Goal: Information Seeking & Learning: Learn about a topic

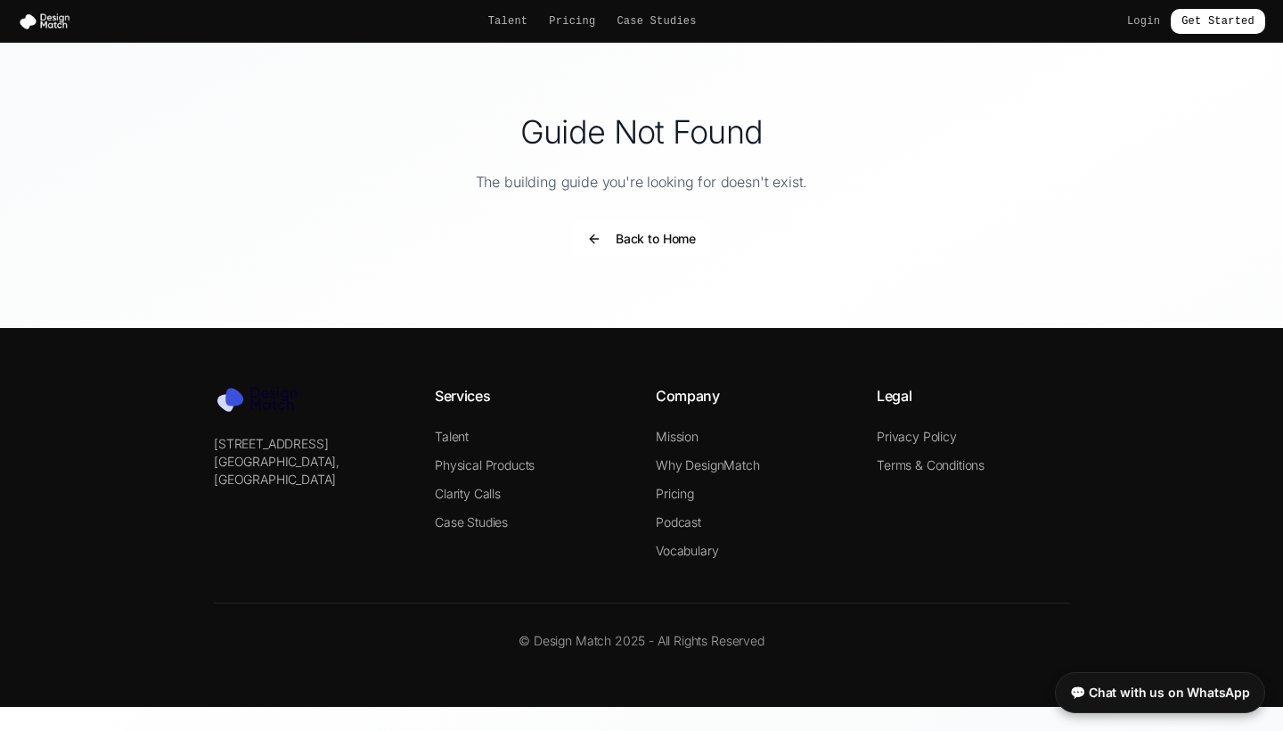
click at [669, 236] on button "Back to Home" at bounding box center [641, 239] width 137 height 36
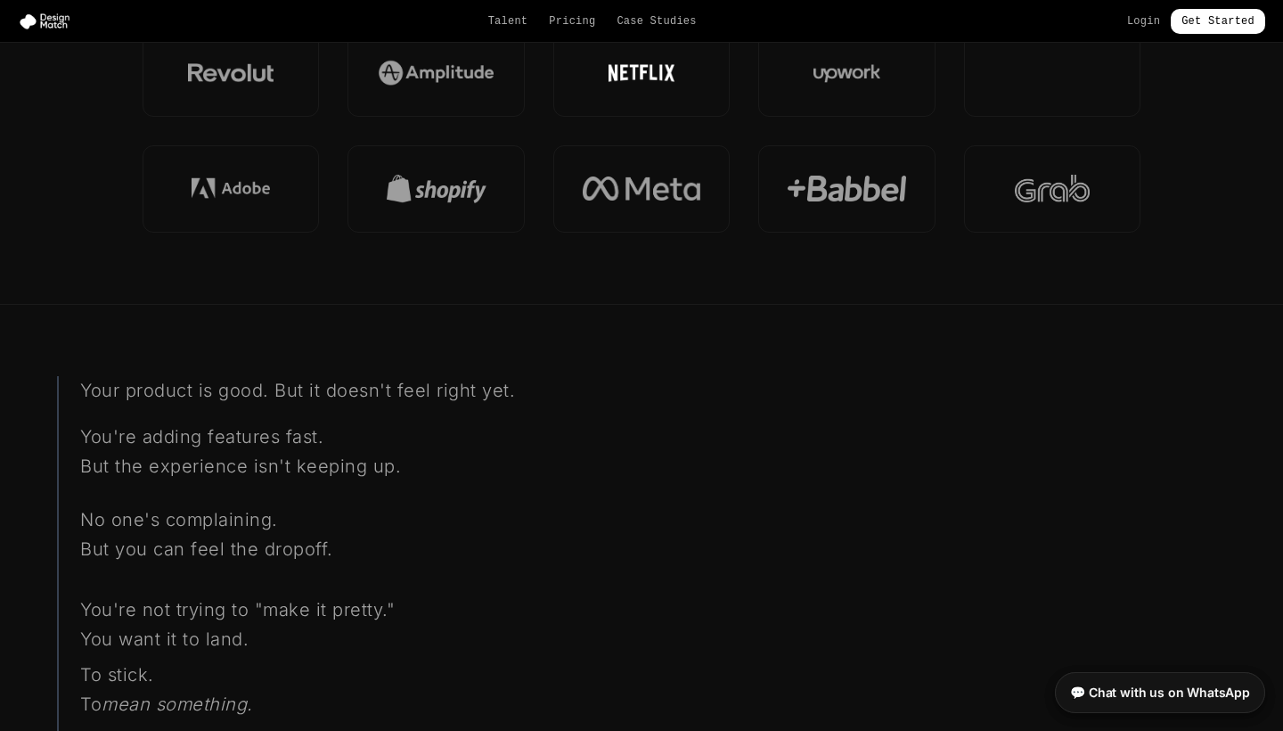
scroll to position [1454, 0]
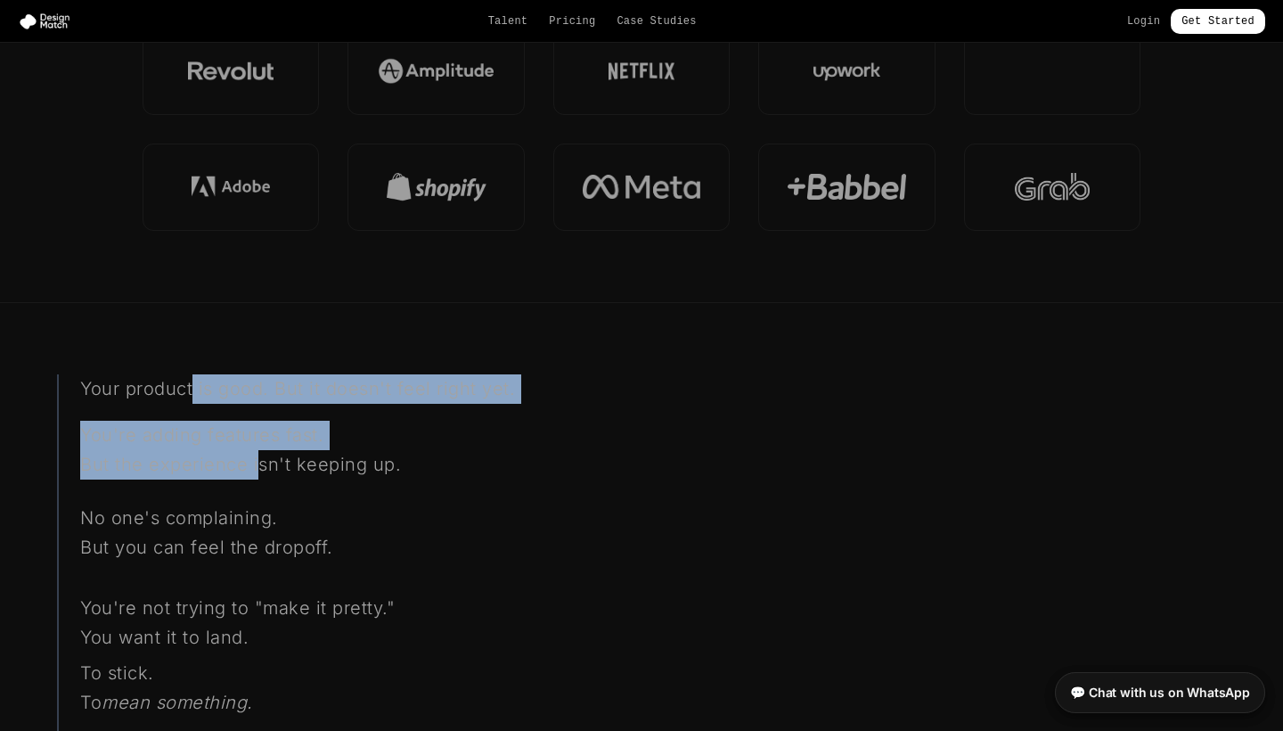
drag, startPoint x: 191, startPoint y: 388, endPoint x: 258, endPoint y: 466, distance: 103.0
click at [258, 466] on div "Your product is good. But it doesn't feel right yet. You're adding features fas…" at bounding box center [370, 725] width 627 height 703
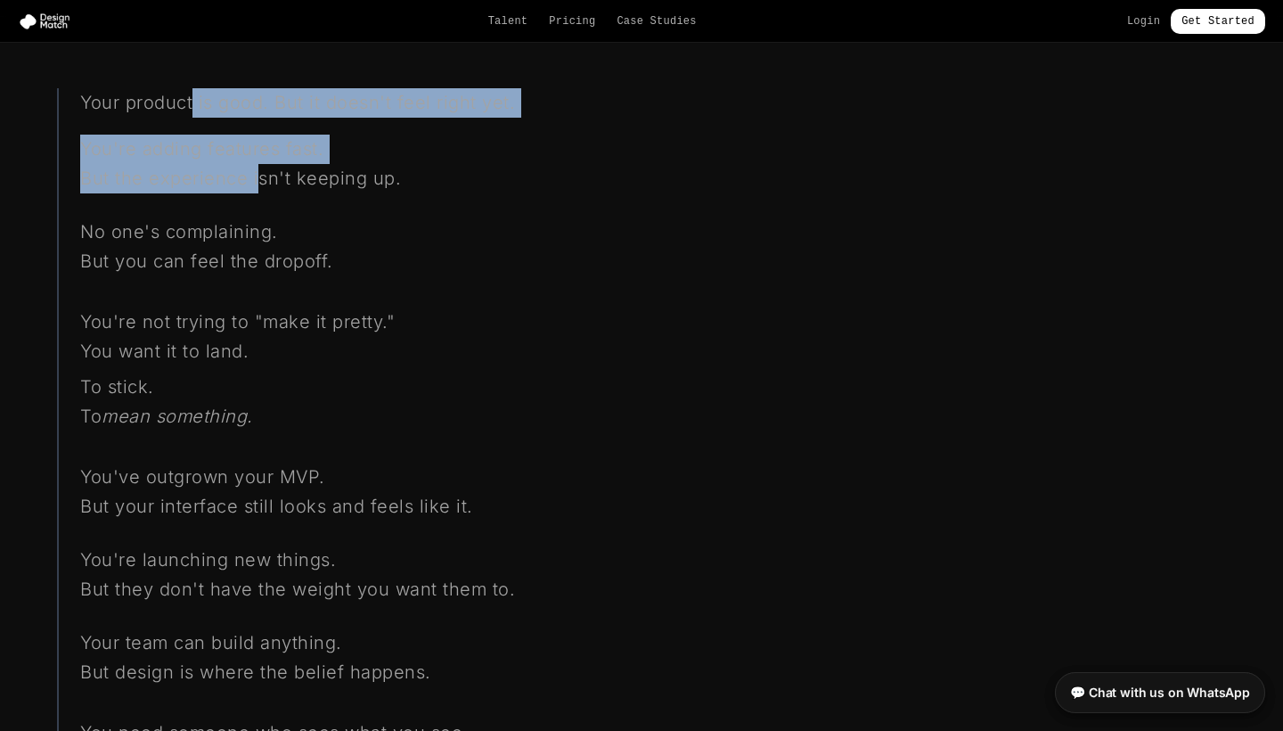
scroll to position [1742, 0]
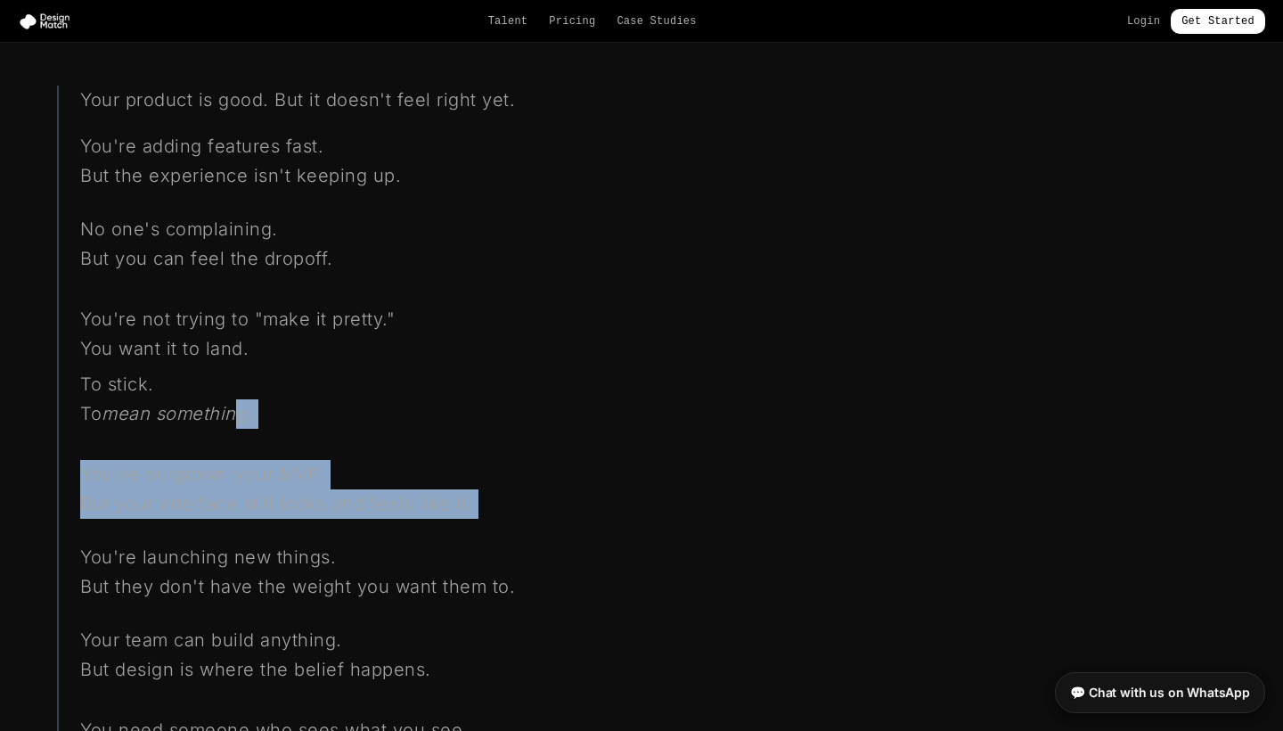
drag, startPoint x: 242, startPoint y: 416, endPoint x: 285, endPoint y: 521, distance: 113.5
click at [285, 521] on div "Your product is good. But it doesn't feel right yet. You're adding features fas…" at bounding box center [370, 437] width 627 height 703
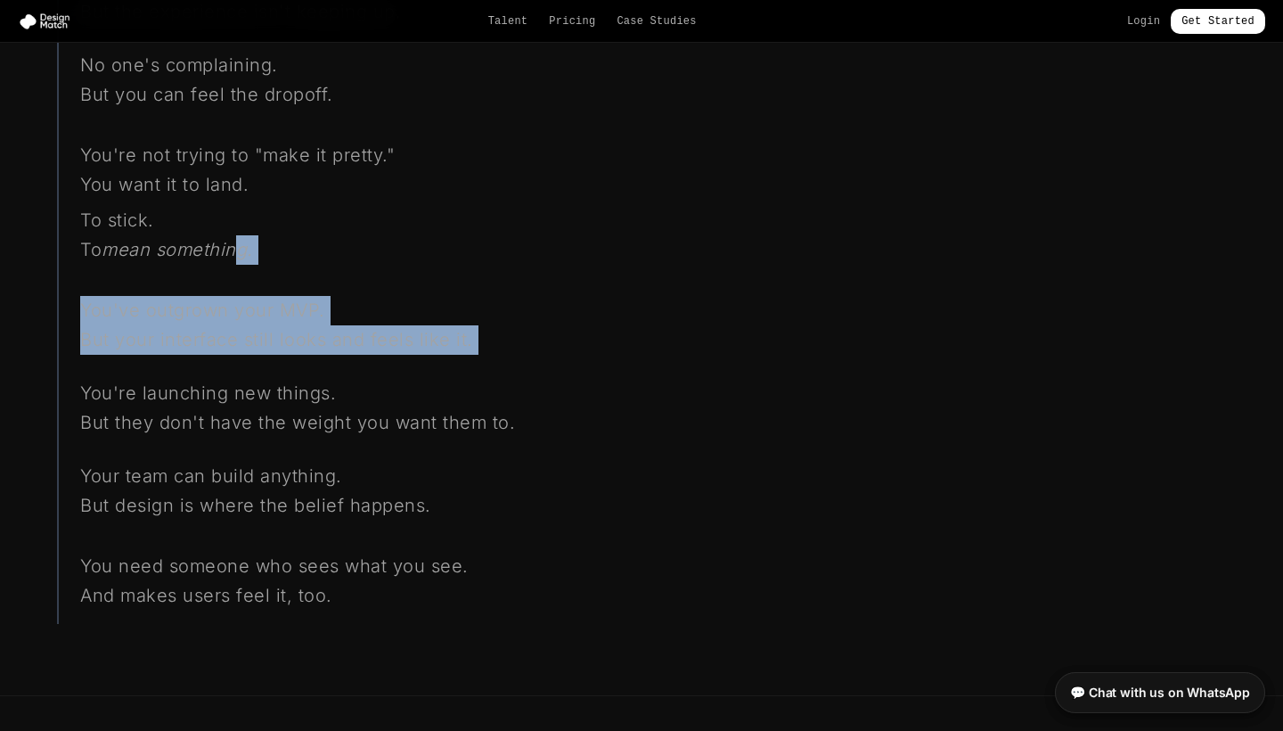
scroll to position [1908, 0]
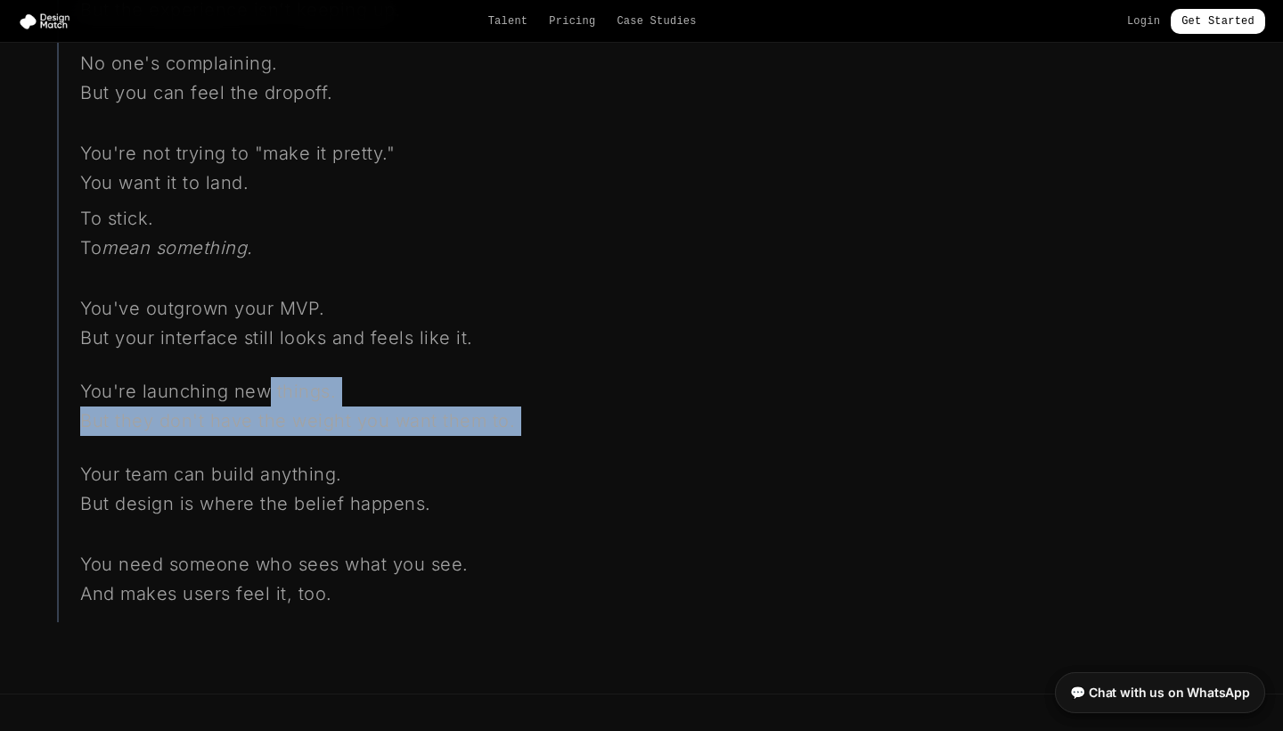
drag, startPoint x: 266, startPoint y: 381, endPoint x: 311, endPoint y: 436, distance: 70.3
click at [311, 436] on div "Your product is good. But it doesn't feel right yet. You're adding features fas…" at bounding box center [370, 271] width 627 height 703
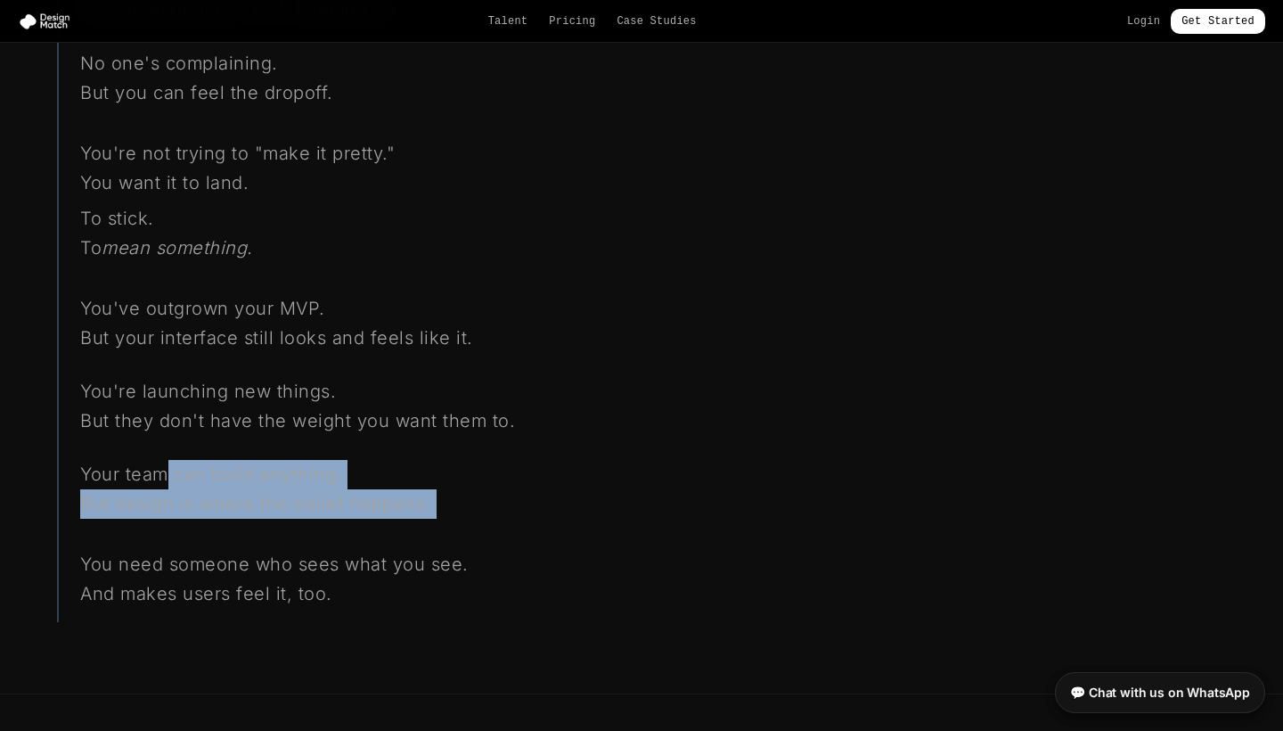
drag, startPoint x: 162, startPoint y: 467, endPoint x: 275, endPoint y: 520, distance: 124.8
click at [275, 520] on div "Your product is good. But it doesn't feel right yet. You're adding features fas…" at bounding box center [370, 271] width 627 height 703
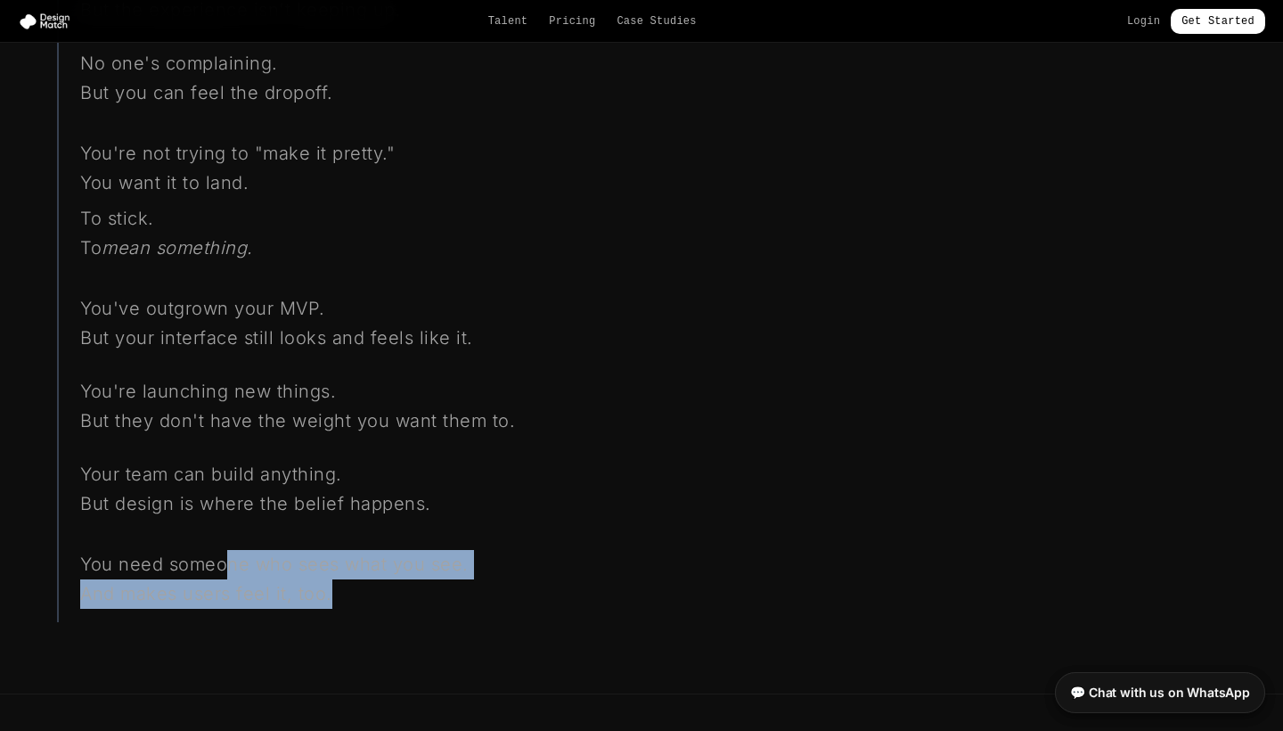
drag, startPoint x: 230, startPoint y: 556, endPoint x: 356, endPoint y: 587, distance: 130.3
click at [356, 587] on div "You need someone who sees what you see. And makes users feel it, too." at bounding box center [382, 579] width 604 height 86
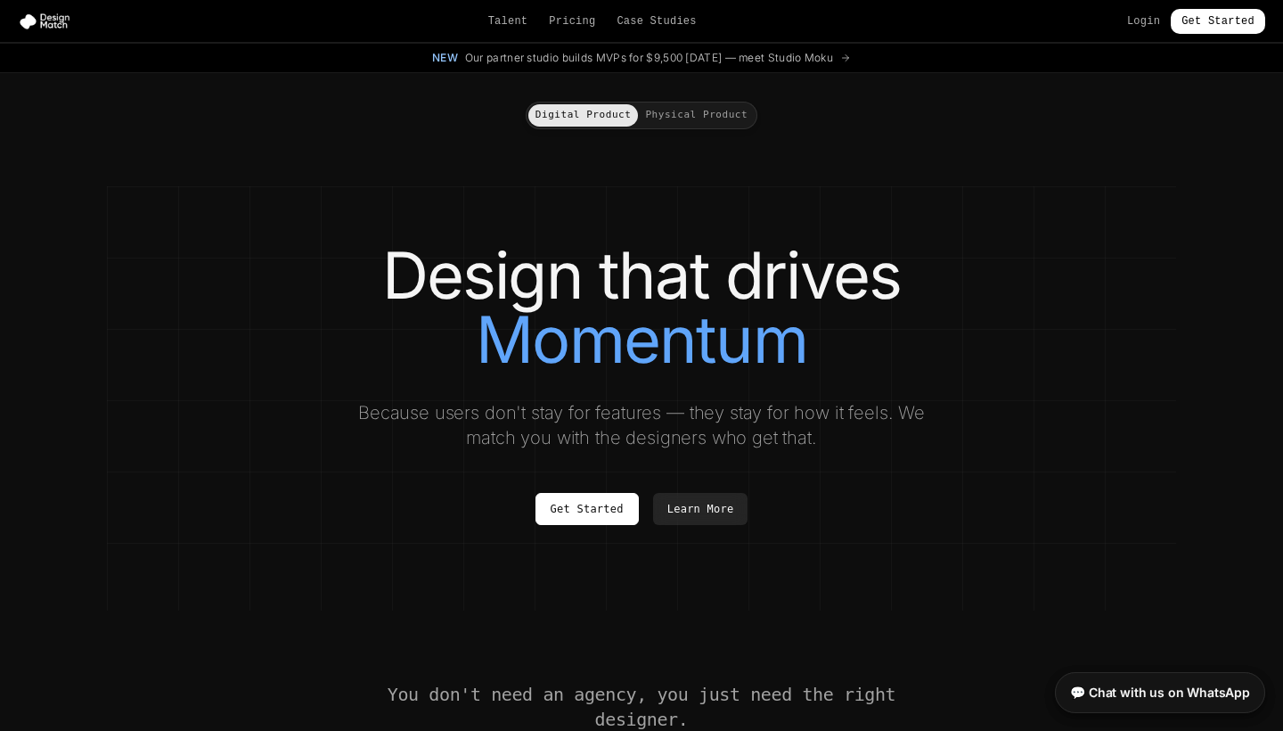
scroll to position [0, 0]
click at [672, 20] on link "Case Studies" at bounding box center [656, 21] width 79 height 14
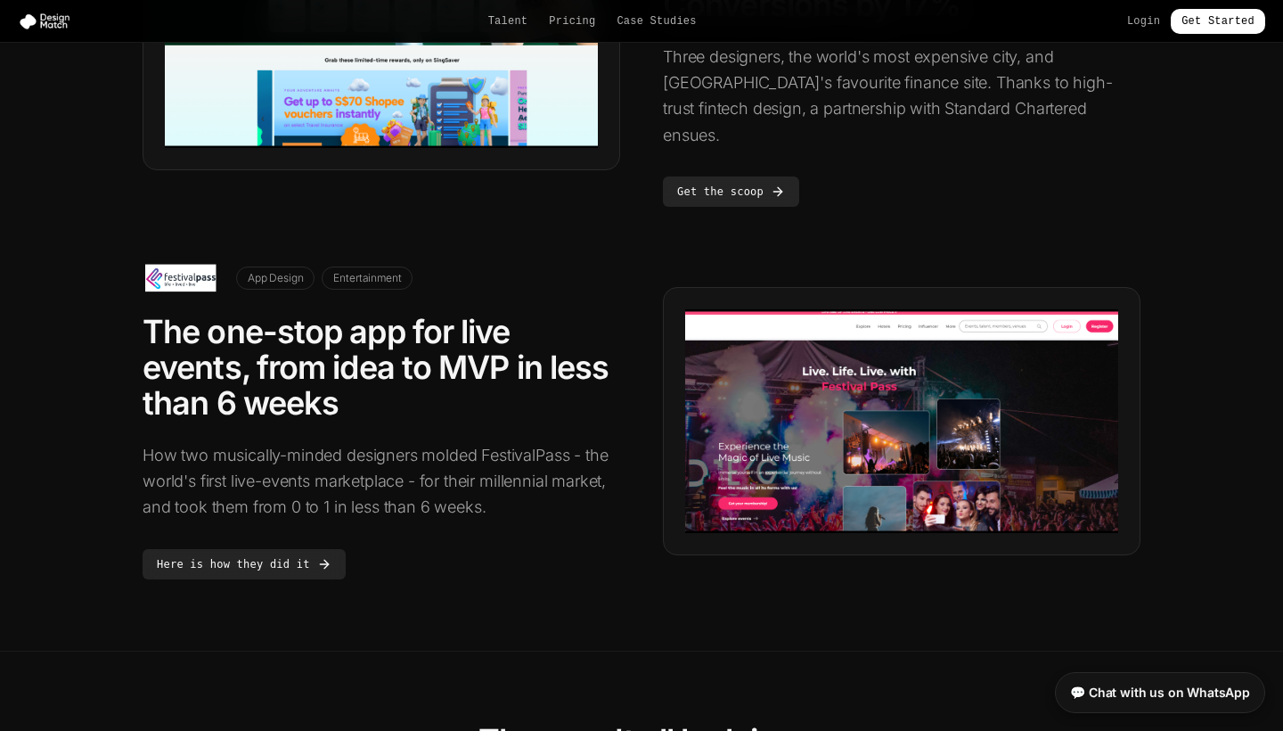
scroll to position [1095, 0]
